Goal: Information Seeking & Learning: Learn about a topic

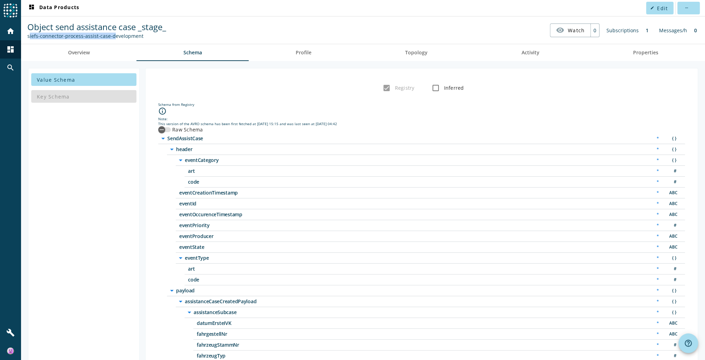
drag, startPoint x: 28, startPoint y: 36, endPoint x: 110, endPoint y: 37, distance: 81.7
click at [110, 37] on div "siefs-connector-process-assist-case-development" at bounding box center [96, 36] width 139 height 7
copy div "siefs-connector-process-assist-case-"
drag, startPoint x: 110, startPoint y: 37, endPoint x: 73, endPoint y: 52, distance: 39.7
click at [73, 52] on span "Overview" at bounding box center [79, 52] width 22 height 5
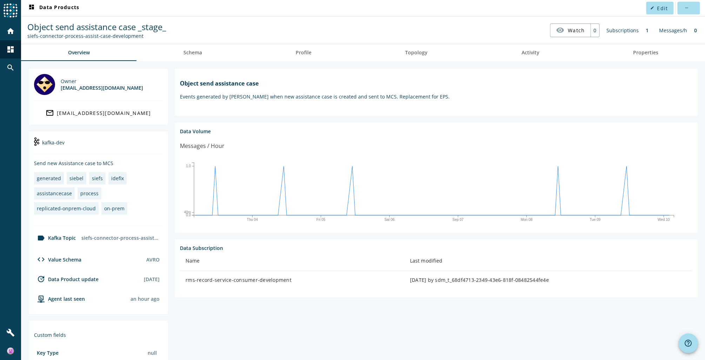
click at [239, 41] on nav "Object send assistance case _stage_ siefs-connector-process-assist-case-develop…" at bounding box center [363, 30] width 678 height 22
click at [12, 52] on mat-icon "dashboard" at bounding box center [10, 49] width 8 height 8
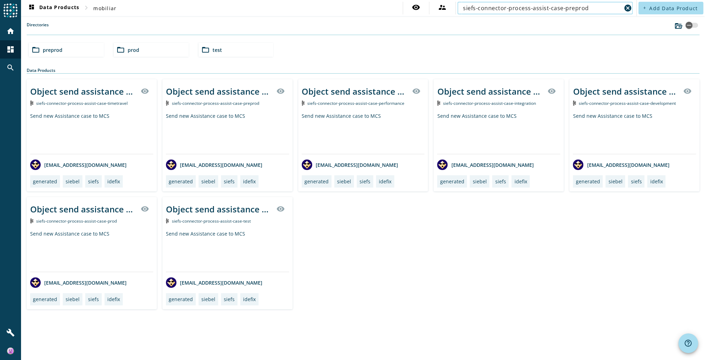
type input "siefs-connector-process-assist-case-preprod"
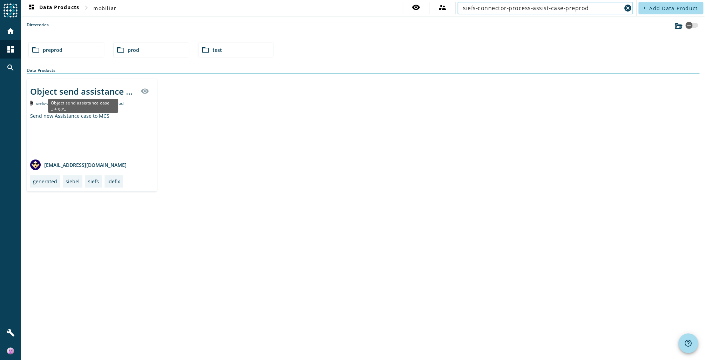
click at [73, 94] on div "Object send assistance case _stage_" at bounding box center [83, 92] width 106 height 12
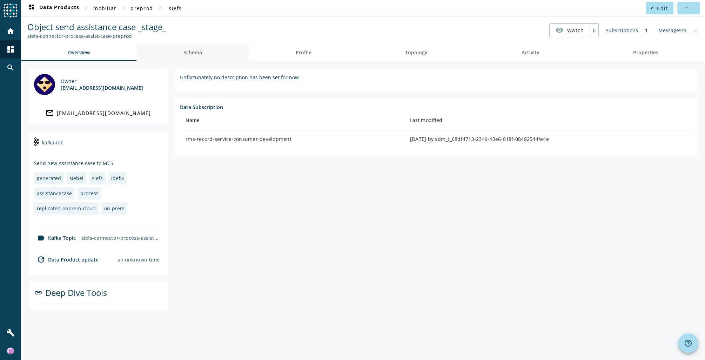
click at [197, 53] on span "Schema" at bounding box center [192, 52] width 19 height 5
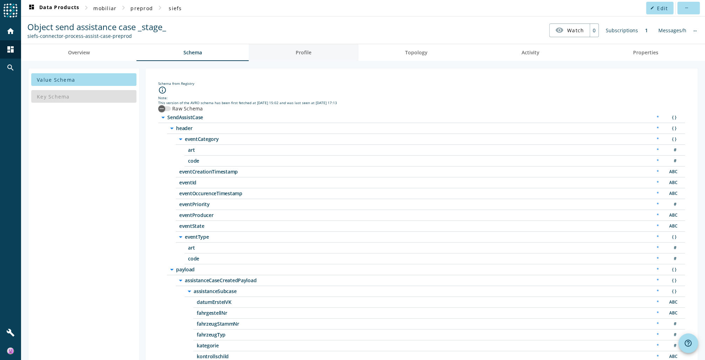
click at [288, 55] on link "Profile" at bounding box center [303, 52] width 109 height 17
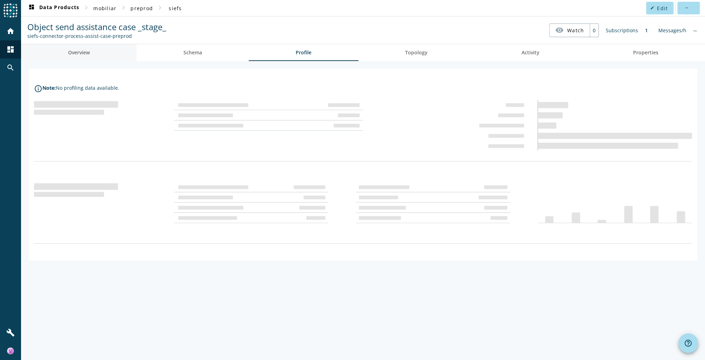
click at [102, 58] on link "Overview" at bounding box center [78, 52] width 115 height 17
